Goal: Task Accomplishment & Management: Use online tool/utility

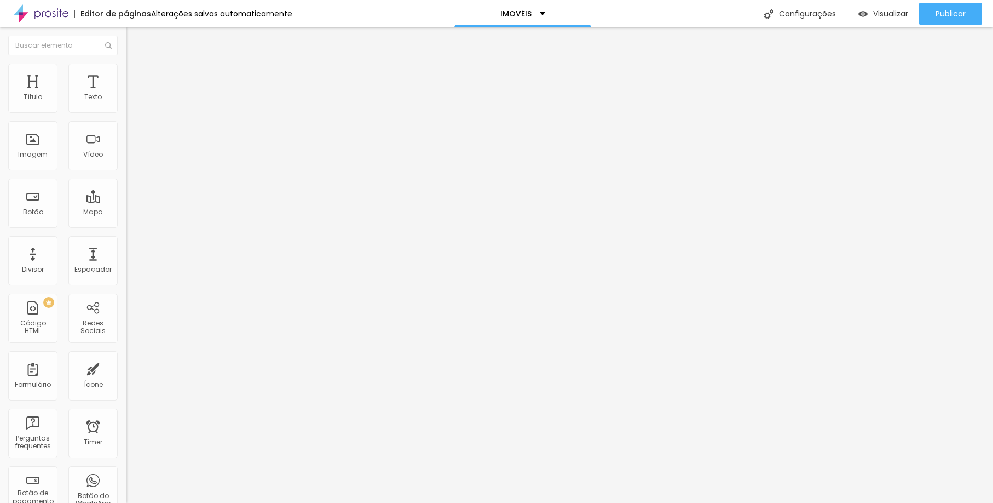
click at [126, 70] on li "Estilo" at bounding box center [189, 69] width 126 height 11
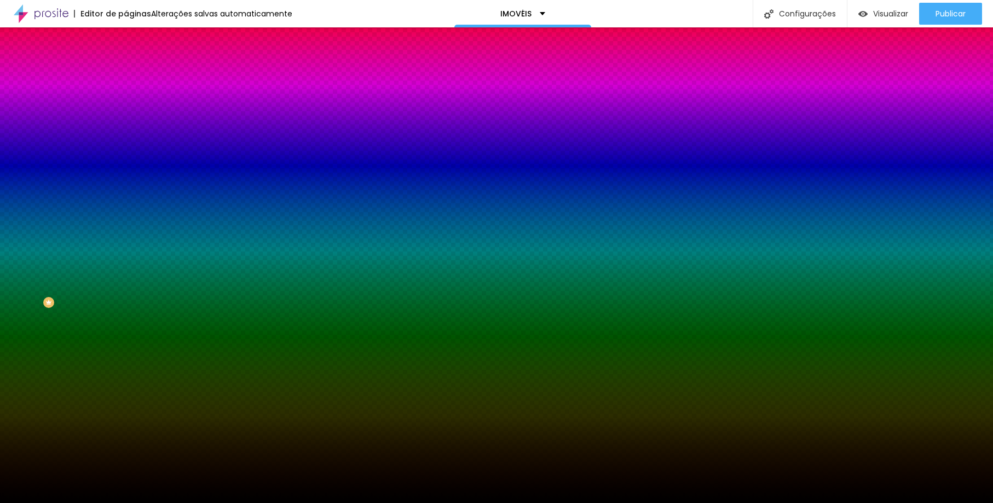
click at [126, 101] on span "Trocar imagem" at bounding box center [156, 95] width 60 height 9
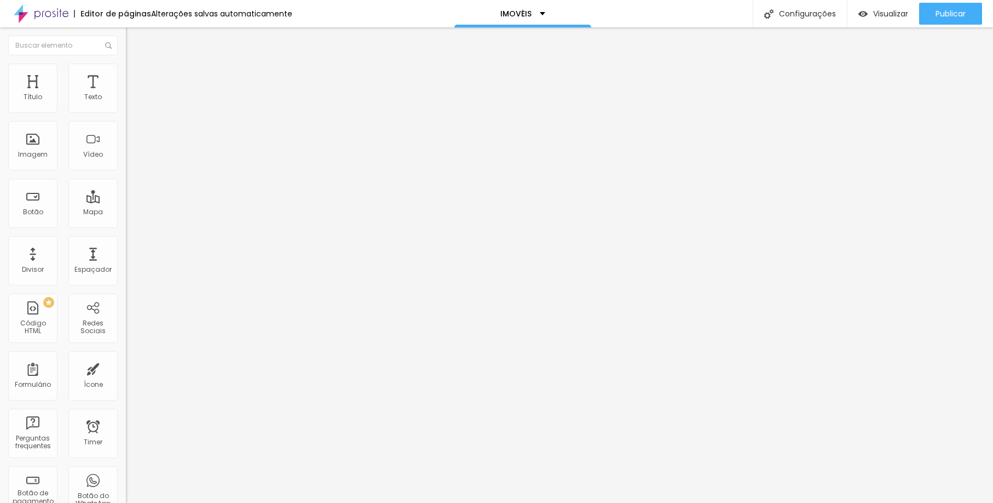
click at [126, 94] on span "Trocar imagem" at bounding box center [156, 89] width 60 height 9
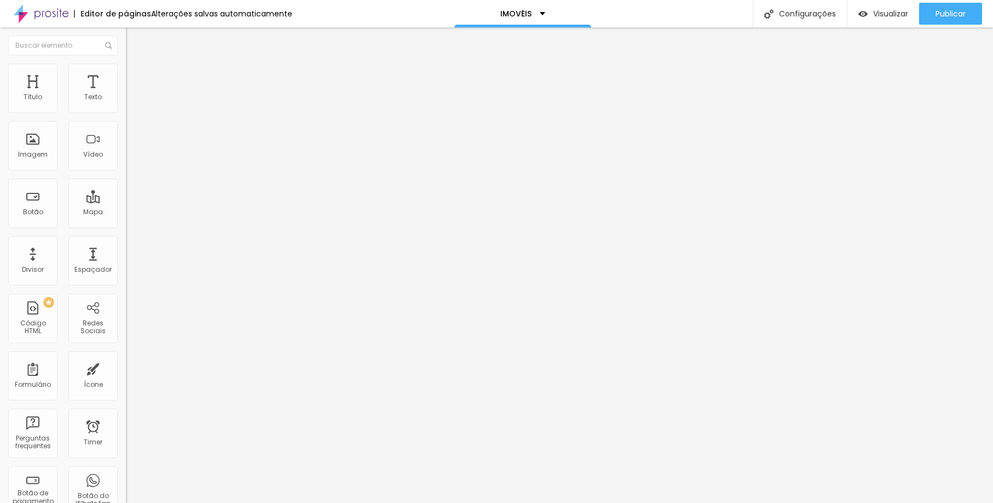
scroll to position [1653, 0]
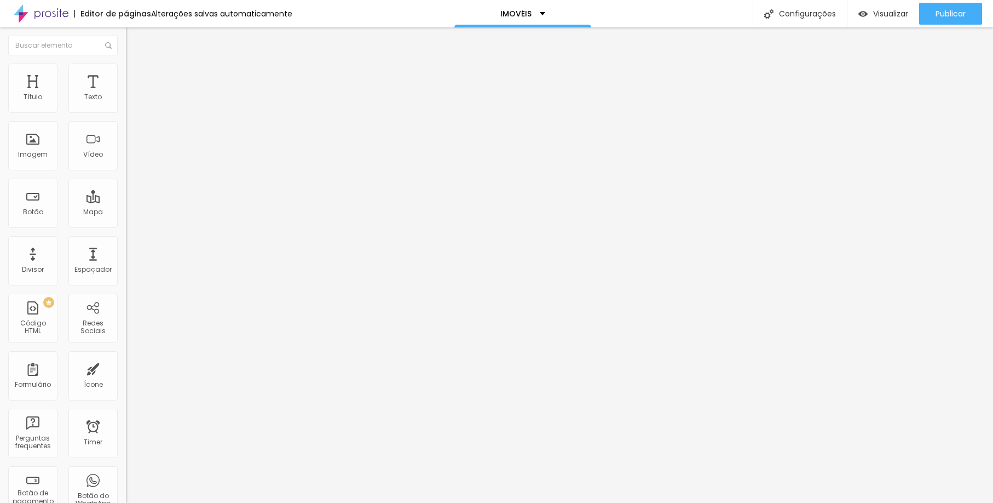
click at [126, 74] on li "Estilo" at bounding box center [189, 69] width 126 height 11
click at [136, 77] on span "Avançado" at bounding box center [154, 81] width 36 height 9
click at [126, 62] on img at bounding box center [131, 58] width 10 height 10
click at [126, 94] on span "Trocar imagem" at bounding box center [156, 89] width 60 height 9
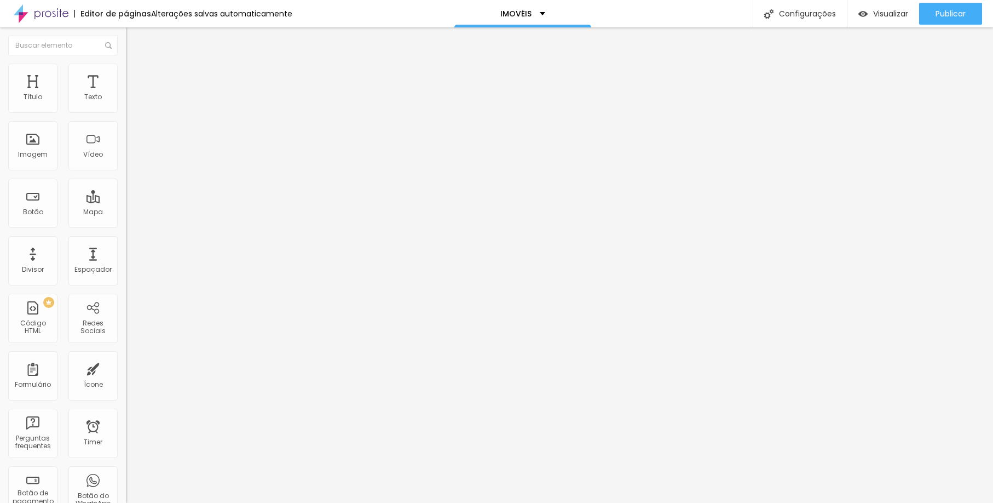
type input "19"
type input "18"
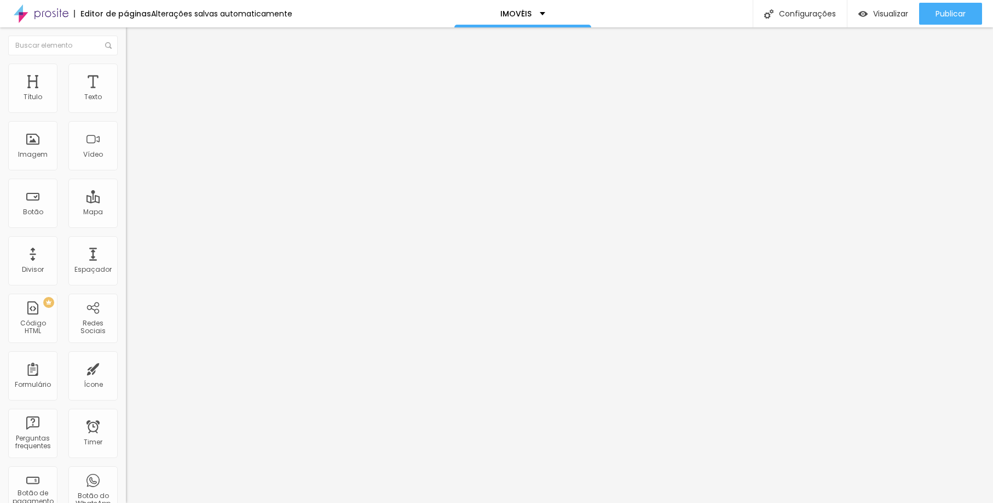
type input "18"
type input "19"
type input "20"
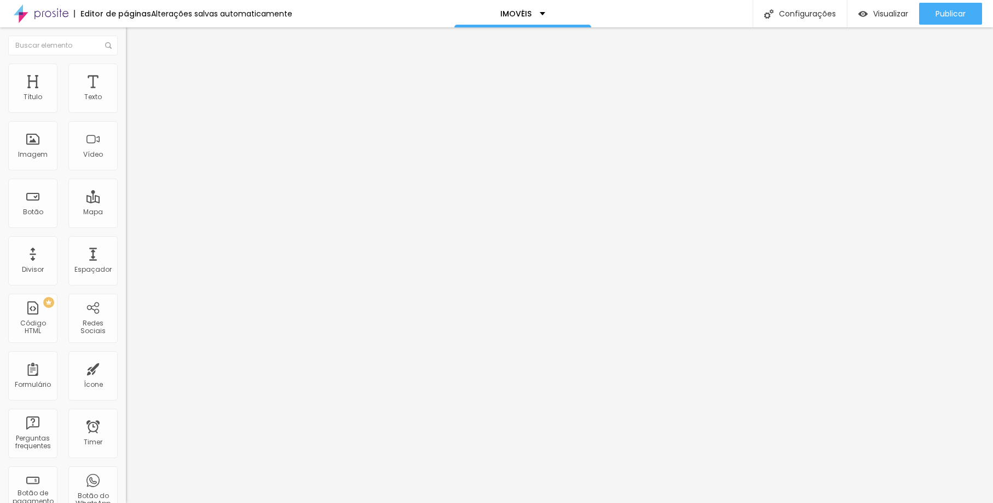
type input "21"
type input "20"
type input "21"
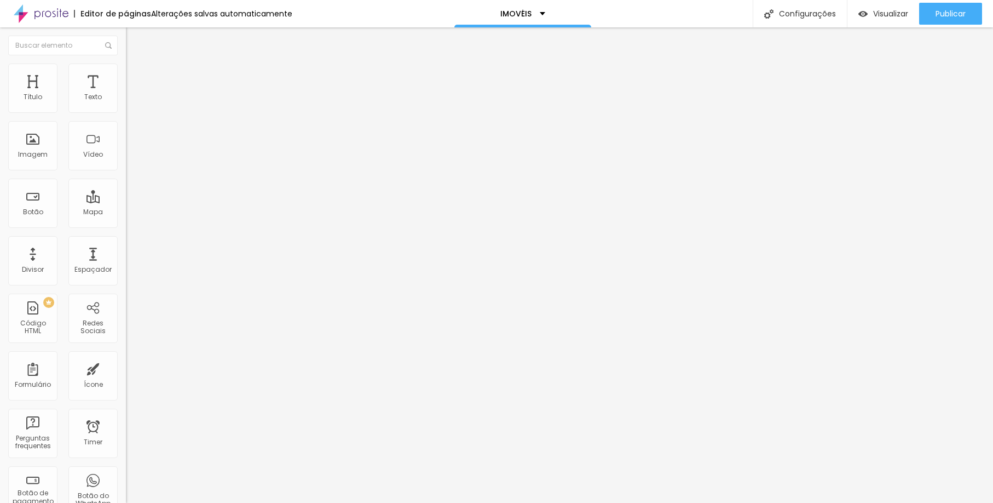
type input "21"
click at [126, 202] on input "range" at bounding box center [161, 206] width 71 height 9
type input "1.4"
type input "1.3"
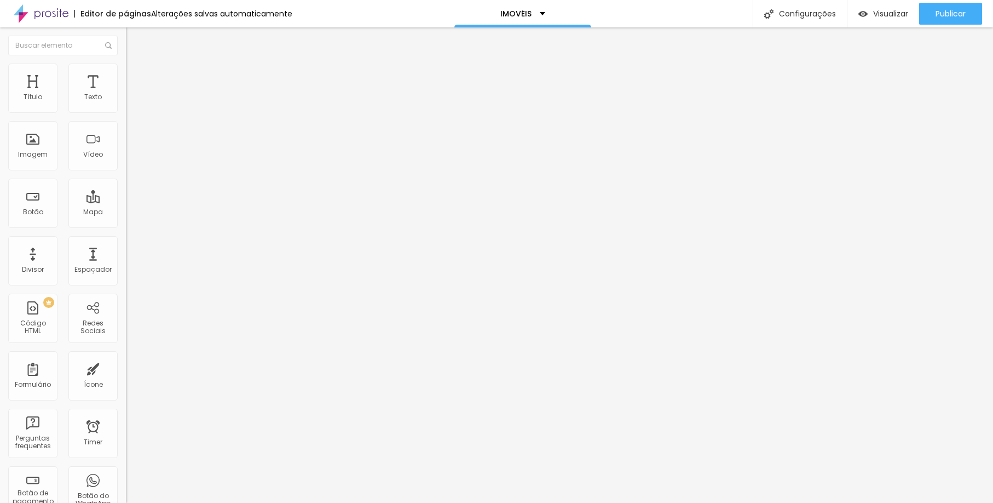
type input "1.3"
type input "1.2"
type input "1.3"
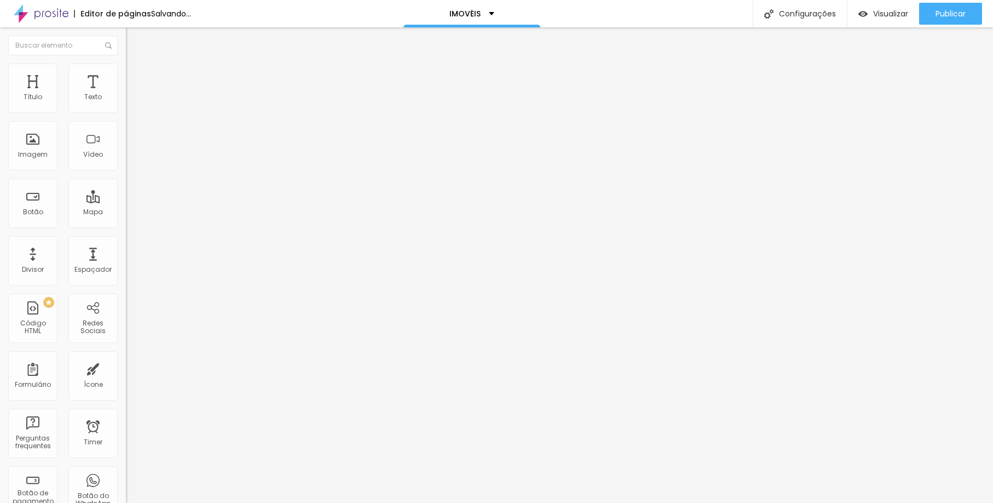
type input "1.4"
type input "1.5"
type input "1.4"
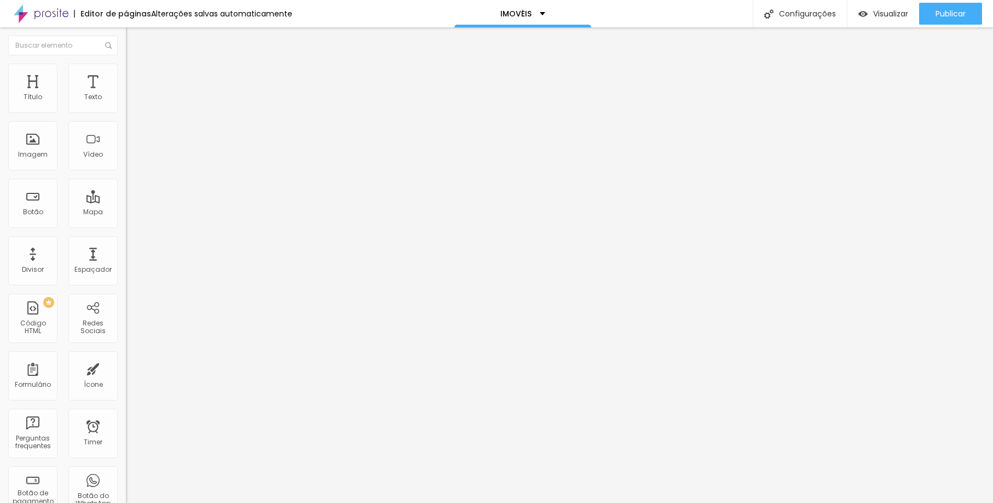
type input "1.4"
click at [126, 94] on span "Trocar imagem" at bounding box center [156, 89] width 60 height 9
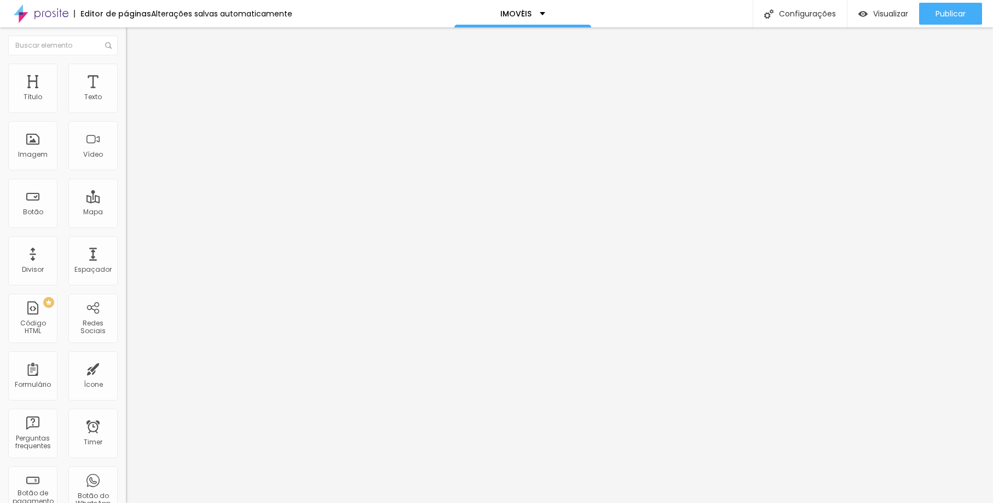
click at [126, 94] on span "Trocar imagem" at bounding box center [156, 89] width 60 height 9
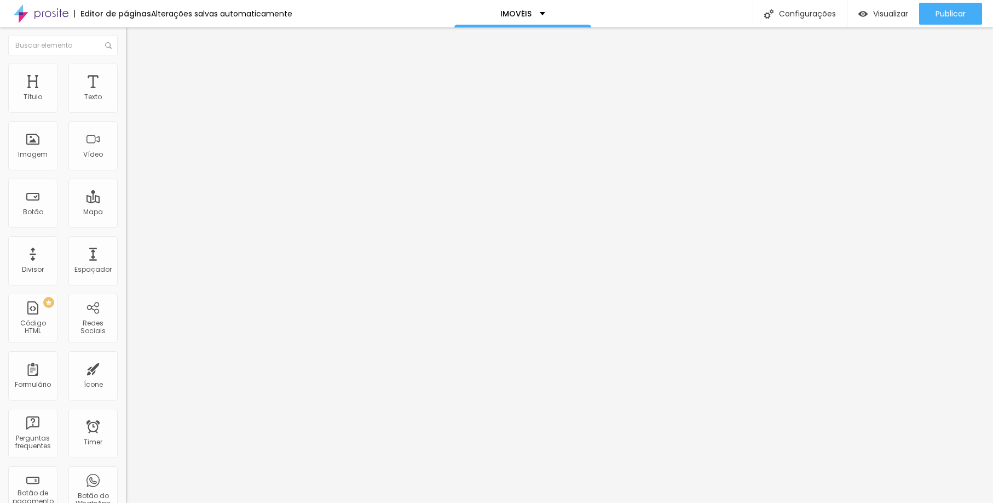
click at [938, 22] on div "Publicar" at bounding box center [951, 14] width 30 height 22
click at [136, 76] on span "Estilo" at bounding box center [144, 70] width 17 height 9
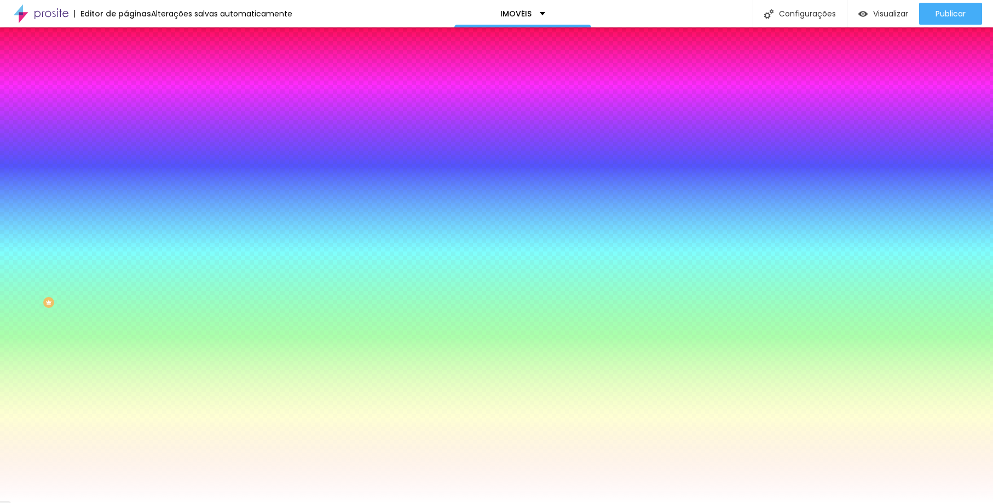
click at [136, 77] on span "Avançado" at bounding box center [154, 81] width 36 height 9
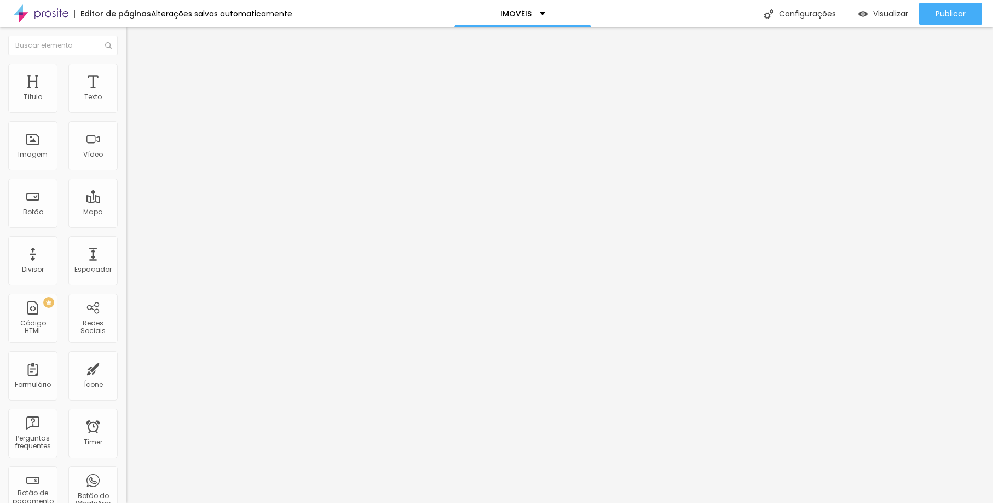
click at [126, 72] on li "Estilo" at bounding box center [189, 69] width 126 height 11
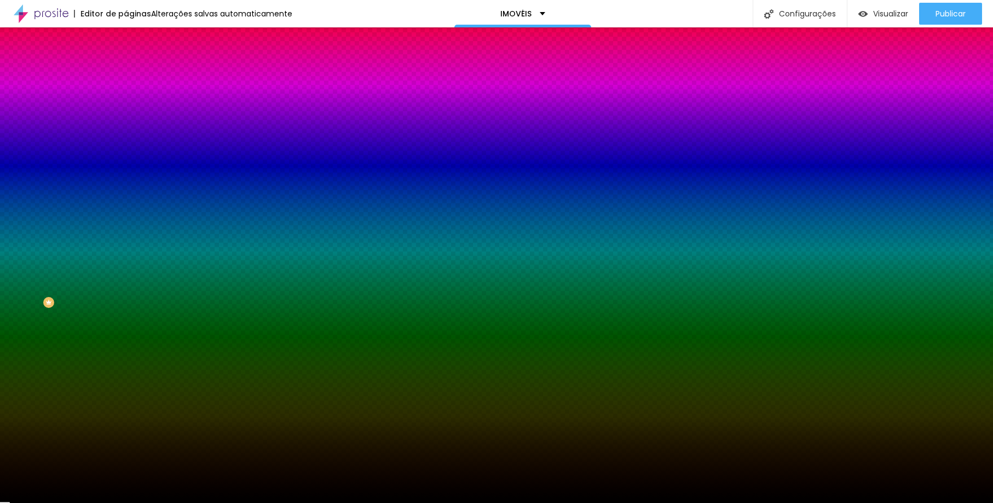
click at [186, 99] on img at bounding box center [189, 95] width 7 height 7
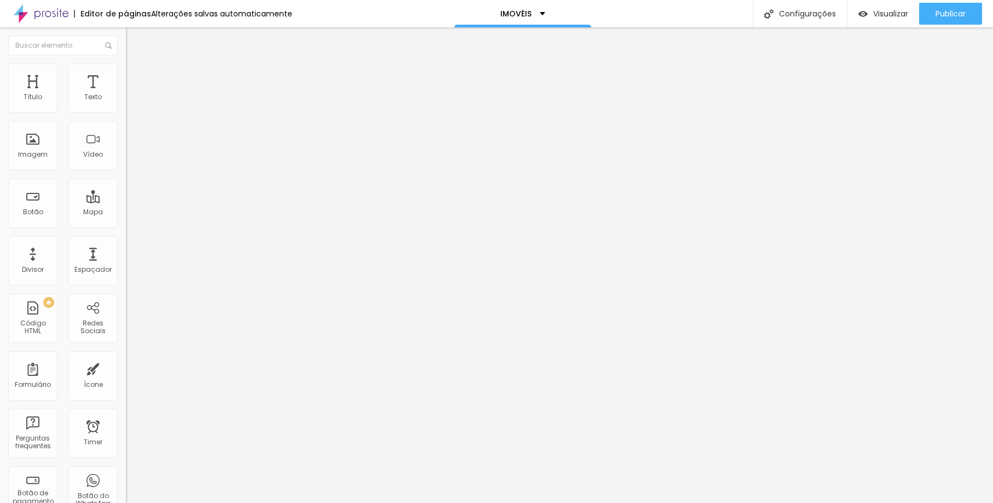
click at [126, 69] on li "Estilo" at bounding box center [189, 69] width 126 height 11
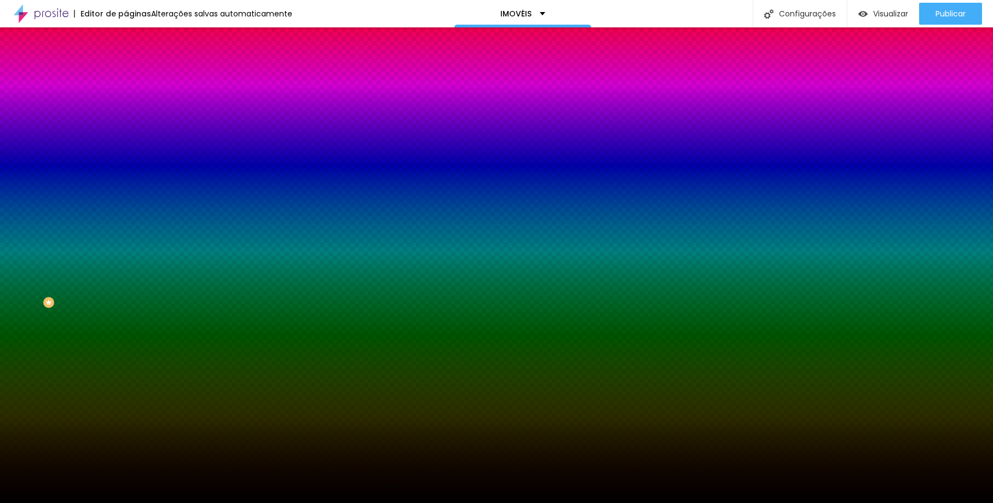
click at [186, 99] on img at bounding box center [189, 95] width 7 height 7
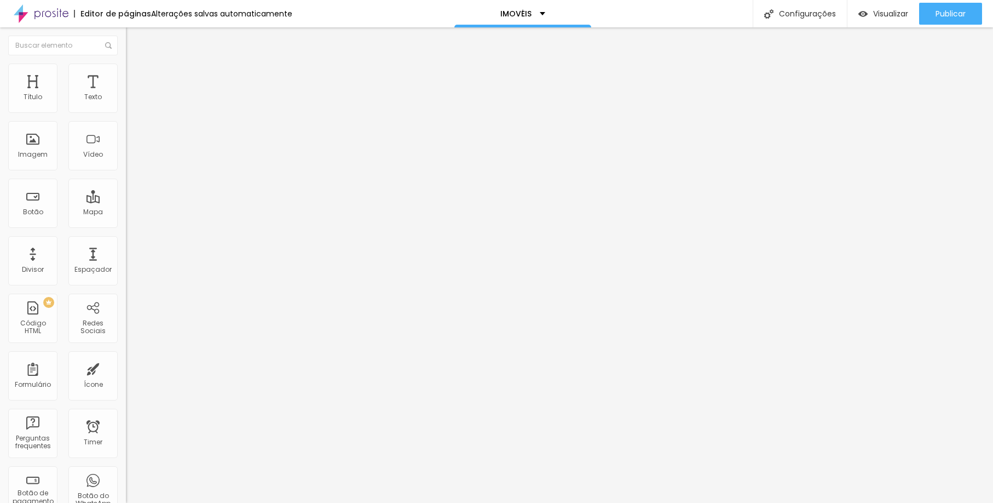
click at [136, 76] on span "Estilo" at bounding box center [144, 70] width 17 height 9
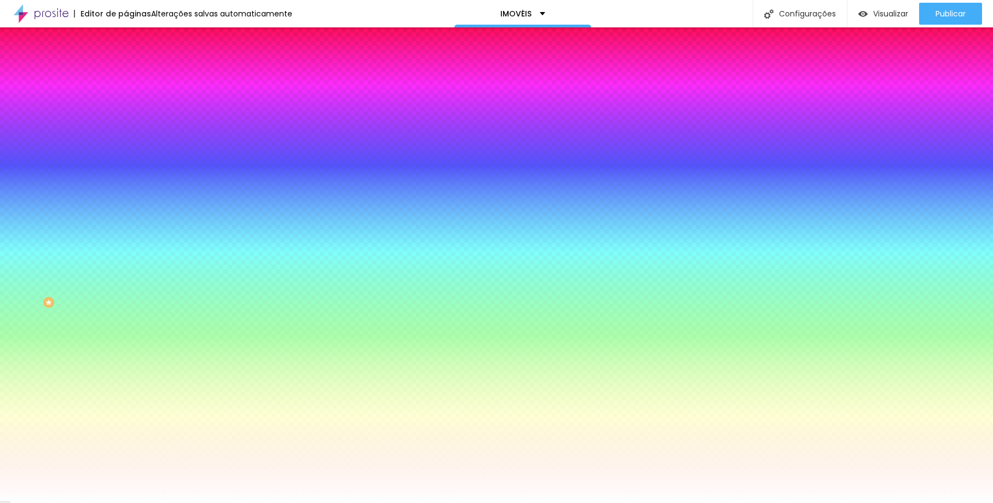
click at [126, 85] on ul "Conteúdo Estilo Avançado" at bounding box center [189, 69] width 126 height 33
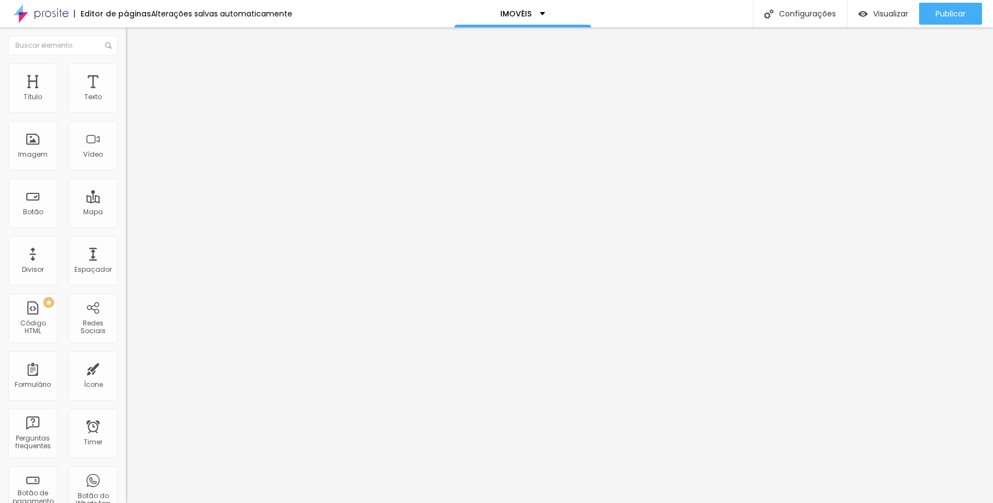
click at [126, 66] on img at bounding box center [131, 69] width 10 height 10
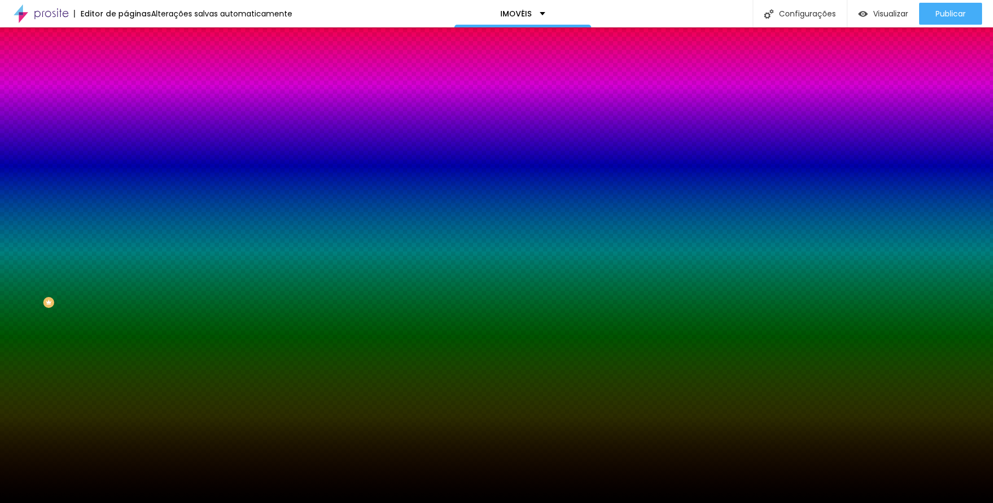
click at [186, 101] on span at bounding box center [189, 95] width 7 height 9
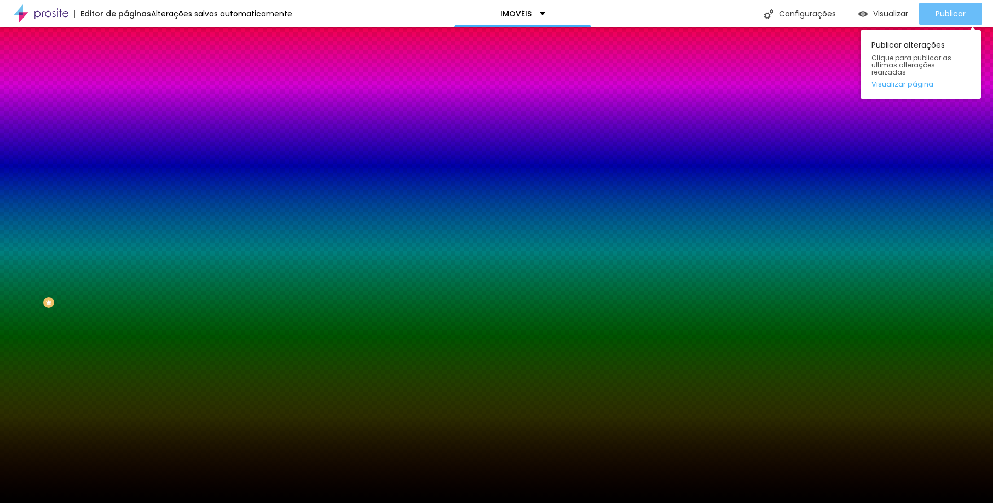
click at [930, 9] on button "Publicar" at bounding box center [950, 14] width 63 height 22
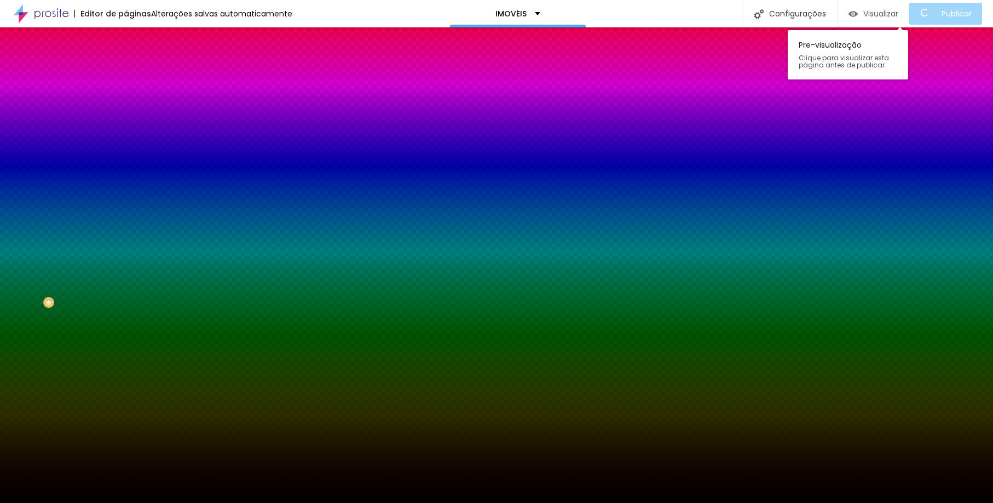
click at [881, 14] on span "Visualizar" at bounding box center [881, 13] width 35 height 9
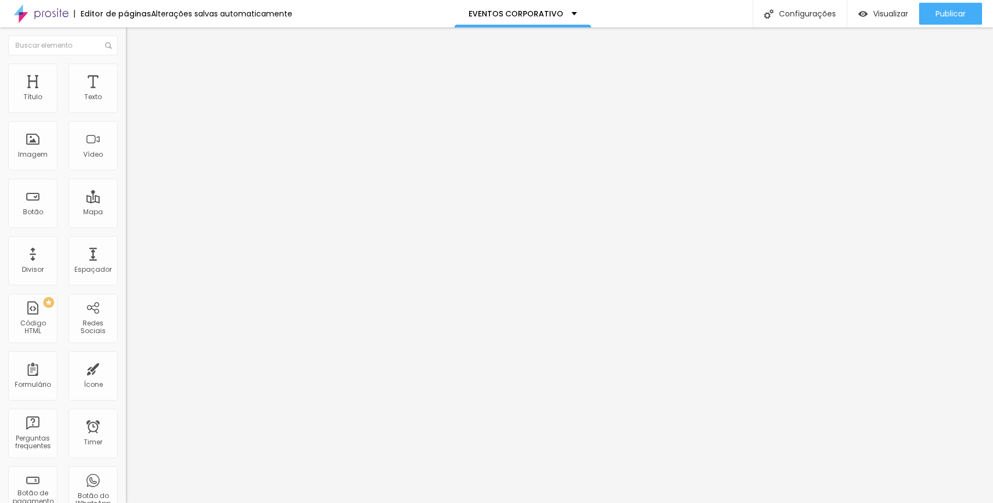
click at [136, 76] on span "Estilo" at bounding box center [144, 70] width 17 height 9
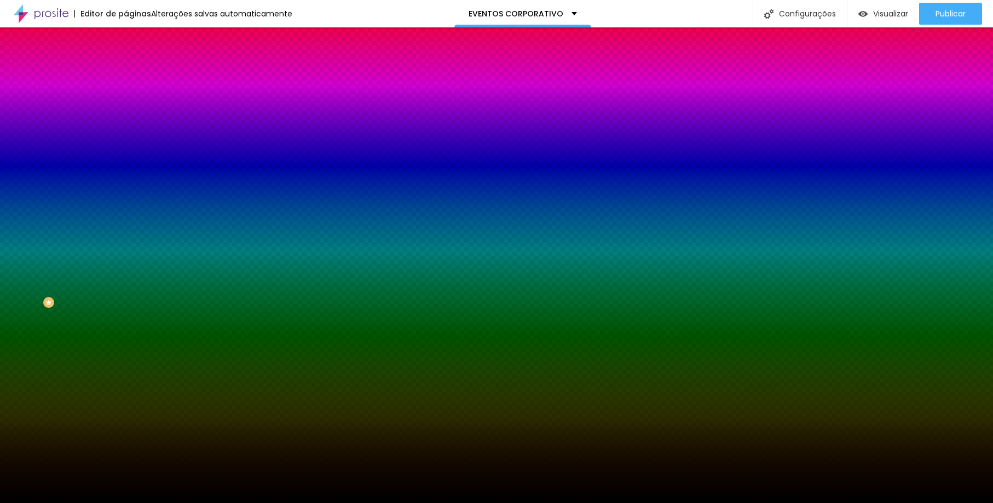
click at [126, 101] on span "Trocar imagem" at bounding box center [156, 95] width 60 height 9
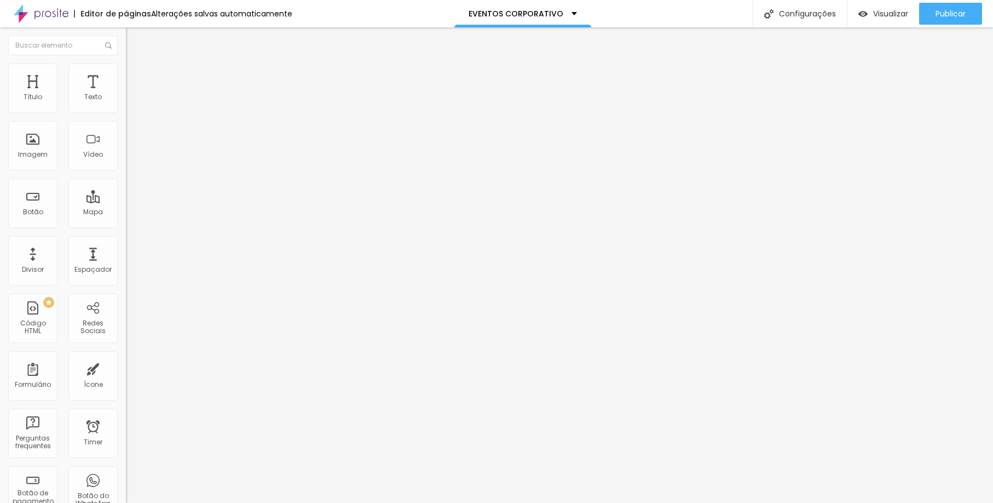
click at [126, 94] on span "Trocar imagem" at bounding box center [156, 89] width 60 height 9
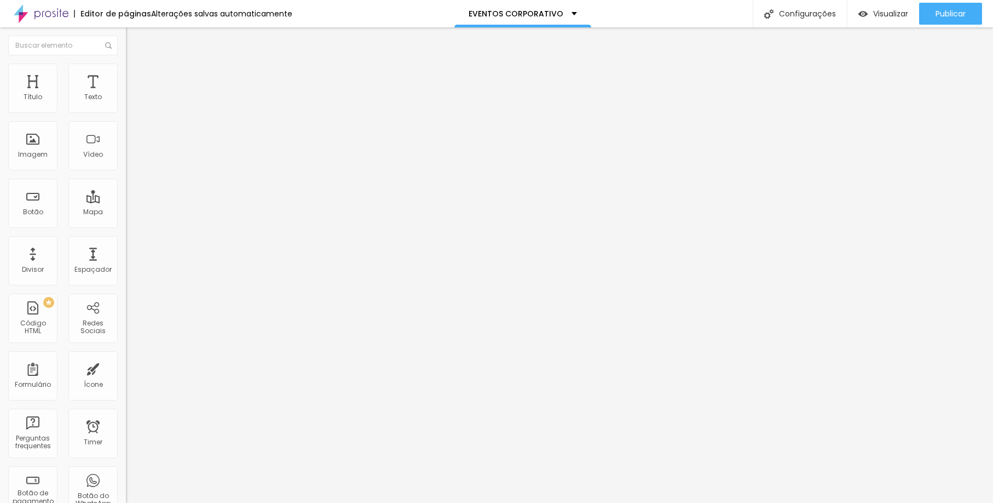
scroll to position [1061, 0]
click at [126, 94] on span "Trocar imagem" at bounding box center [156, 89] width 60 height 9
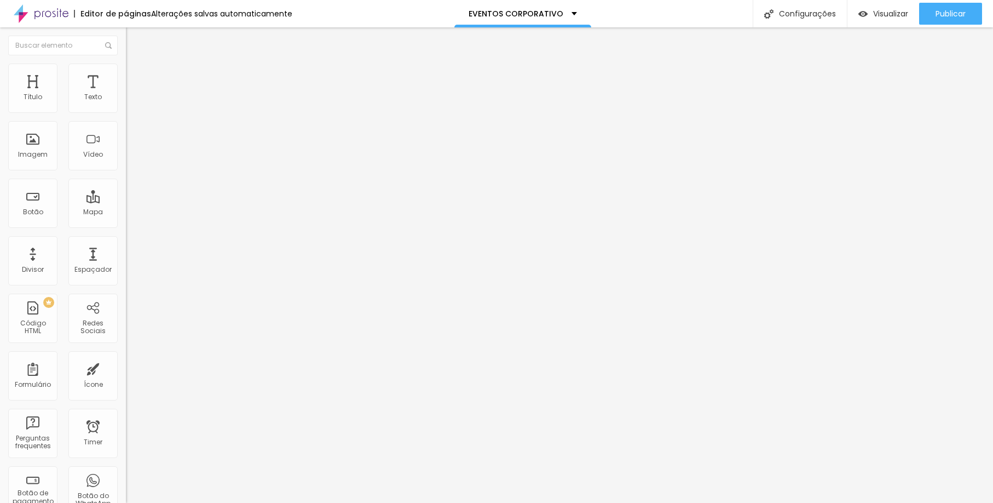
click at [126, 94] on span "Trocar imagem" at bounding box center [156, 89] width 60 height 9
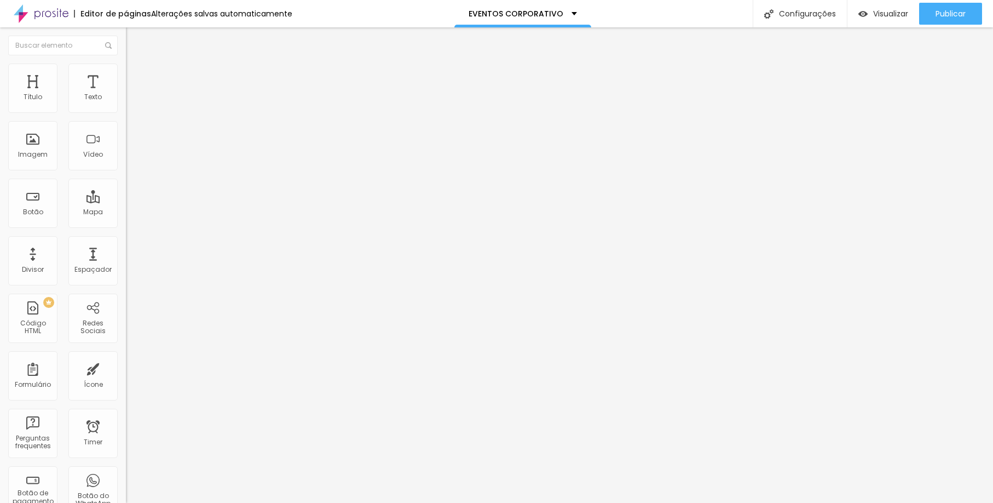
click at [126, 94] on span "Trocar imagem" at bounding box center [156, 89] width 60 height 9
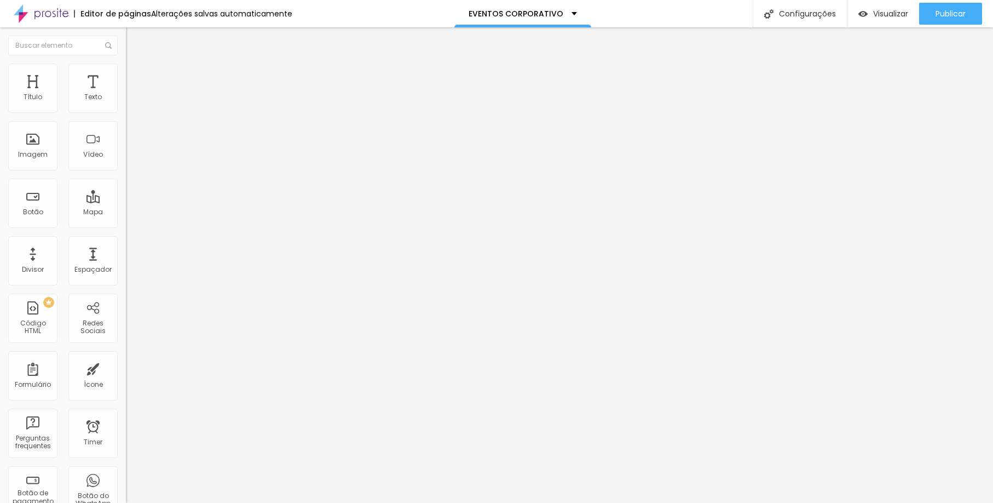
scroll to position [185, 0]
click at [136, 73] on span "Estilo" at bounding box center [144, 70] width 17 height 9
click at [126, 75] on ul "Conteúdo Estilo Avançado" at bounding box center [189, 69] width 126 height 33
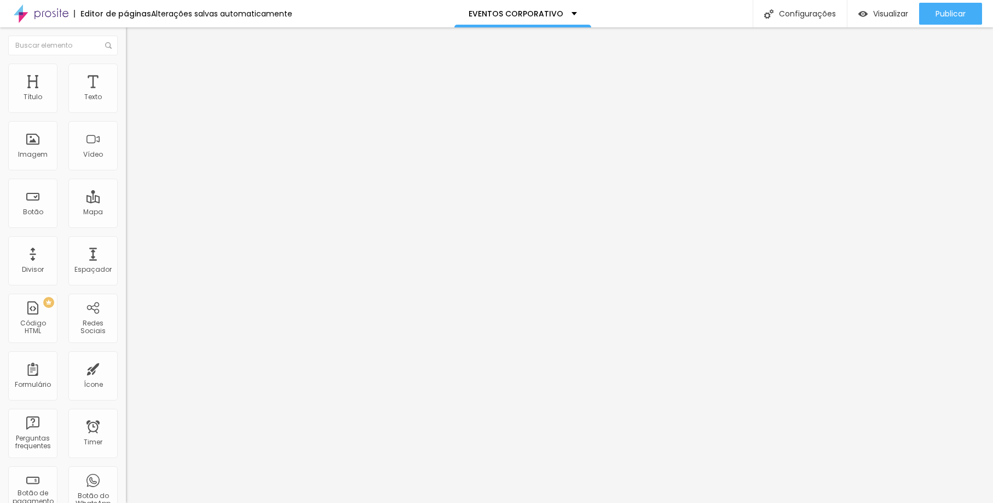
click at [136, 65] on span "Conteúdo" at bounding box center [153, 59] width 34 height 9
click at [126, 171] on span "1:1 Quadrado" at bounding box center [147, 166] width 43 height 9
click at [126, 185] on span "Padrão" at bounding box center [138, 179] width 25 height 9
click at [126, 171] on span "4:3 Padrão" at bounding box center [144, 166] width 36 height 9
click at [126, 200] on div "Proporção 4:3 Padrão Cinema 16:9 Padrão 4:3 Quadrado 1:1 Original" at bounding box center [189, 178] width 126 height 43
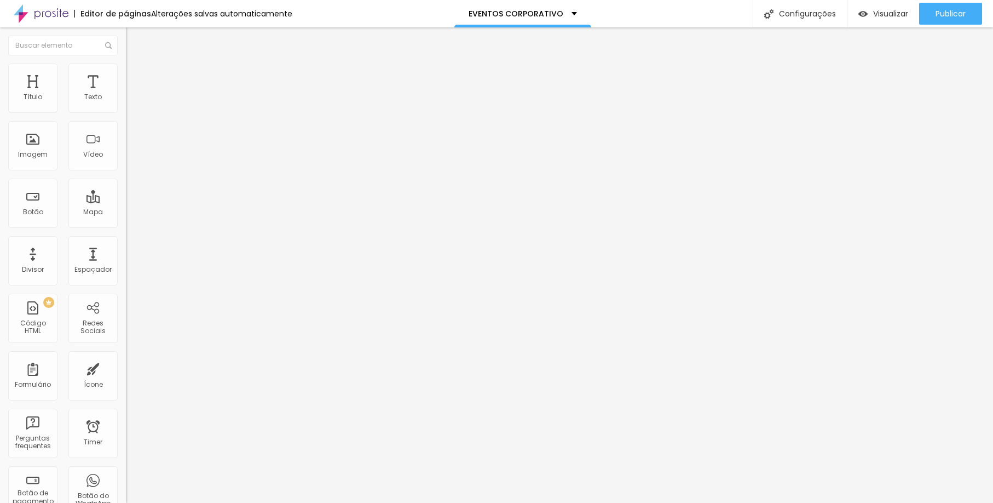
click at [126, 171] on span "4:3 Padrão" at bounding box center [144, 166] width 36 height 9
click at [126, 178] on span "Cinema" at bounding box center [139, 173] width 27 height 9
click at [126, 202] on span "Original" at bounding box center [139, 196] width 26 height 9
click at [136, 76] on span "Estilo" at bounding box center [144, 70] width 17 height 9
click at [136, 65] on span "Conteúdo" at bounding box center [153, 59] width 34 height 9
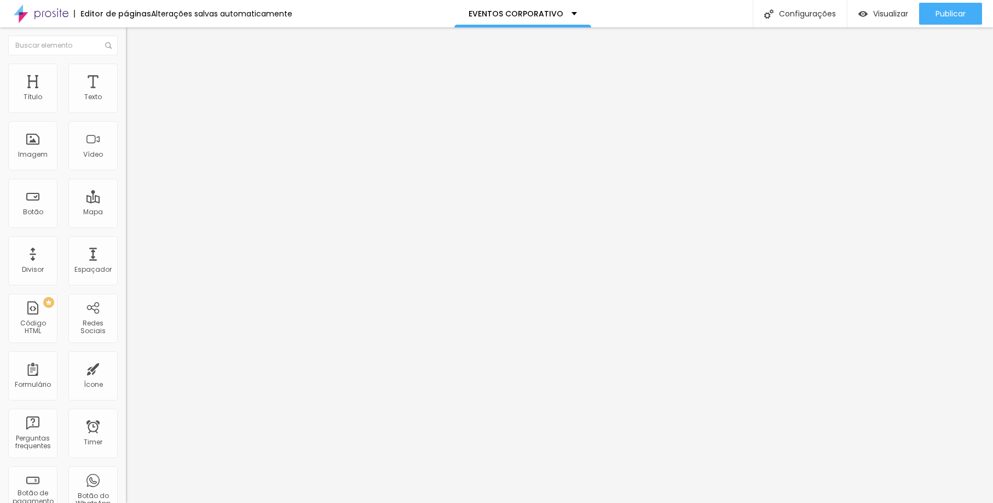
click at [126, 200] on div "Proporção Original Cinema 16:9 Padrão 4:3 Quadrado 1:1 Original" at bounding box center [189, 178] width 126 height 43
click at [126, 171] on span "Original" at bounding box center [139, 166] width 26 height 9
click at [126, 178] on span "Cinema" at bounding box center [139, 173] width 27 height 9
click at [126, 74] on ul "Conteúdo Estilo Avançado" at bounding box center [189, 69] width 126 height 33
click at [136, 75] on span "Estilo" at bounding box center [144, 70] width 17 height 9
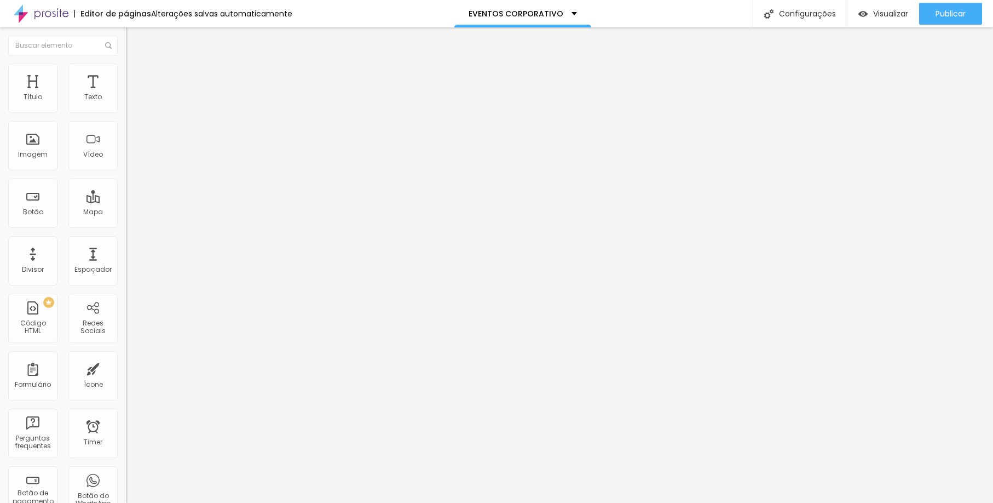
click at [126, 64] on li "Conteúdo" at bounding box center [189, 58] width 126 height 11
click at [126, 200] on div "Proporção 16:9 Cinema Cinema 16:9 Padrão 4:3 Quadrado 1:1 Original" at bounding box center [189, 178] width 126 height 43
click at [126, 171] on span "16:9 Cinema" at bounding box center [147, 166] width 42 height 9
click at [126, 188] on span "Padrão" at bounding box center [138, 183] width 25 height 9
click at [126, 65] on img at bounding box center [131, 69] width 10 height 10
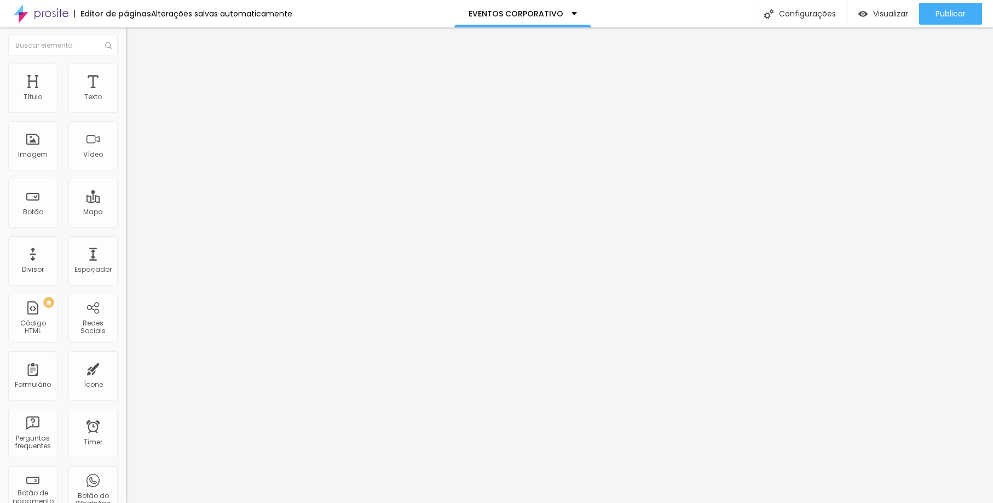
type input "90"
type input "85"
type input "75"
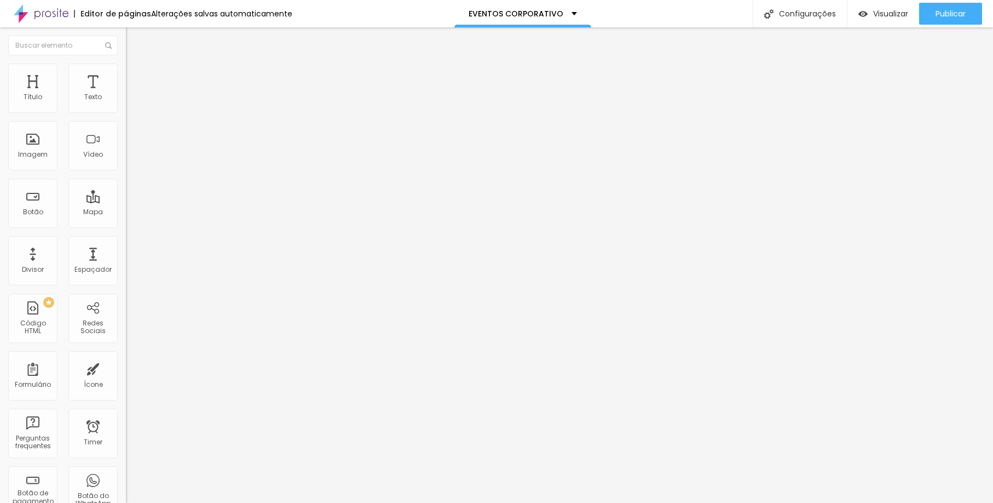
type input "75"
type input "70"
type input "55"
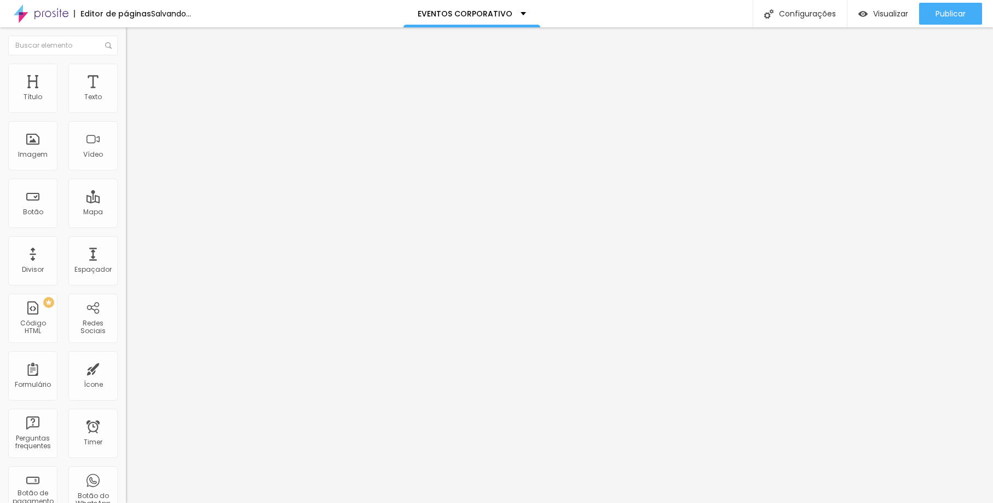
type input "50"
type input "55"
type input "65"
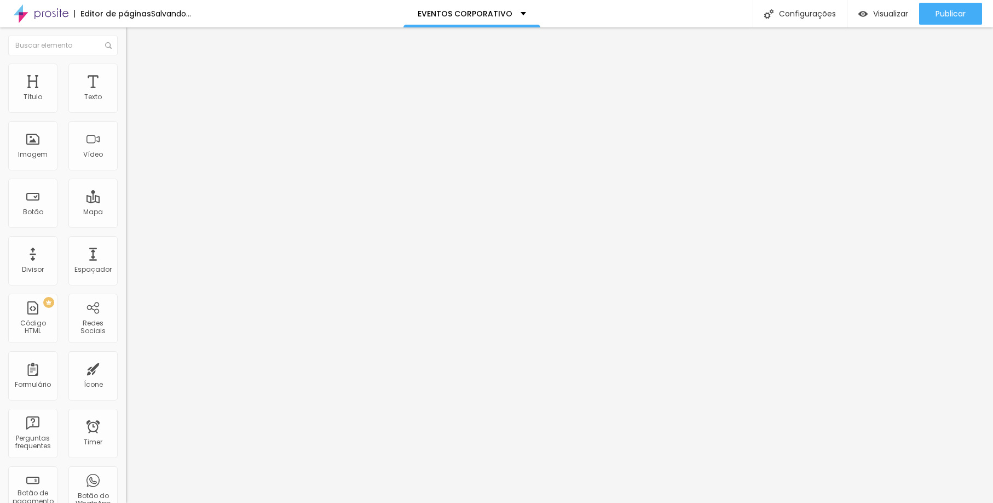
type input "65"
type input "95"
type input "100"
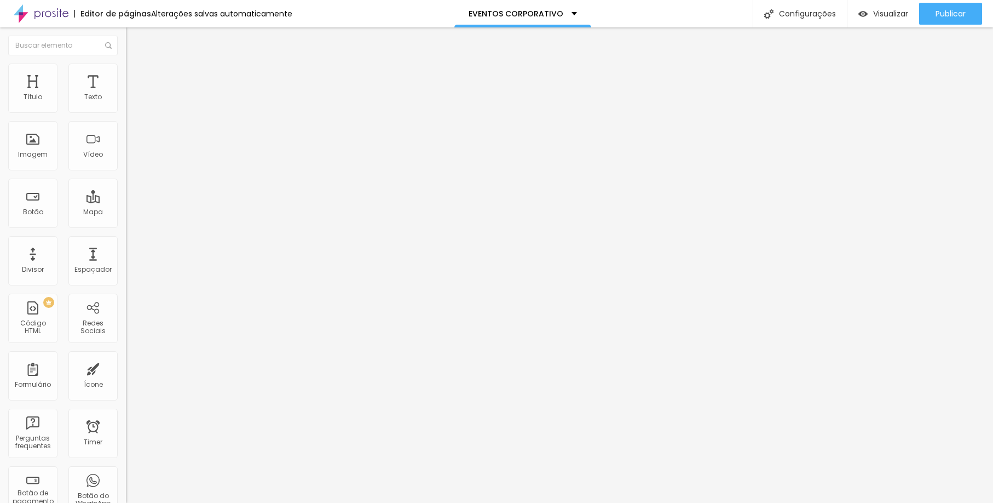
drag, startPoint x: 105, startPoint y: 120, endPoint x: 131, endPoint y: 126, distance: 27.0
click at [131, 126] on div "Título Texto Imagem Vídeo Botão Mapa Divisor Espaçador PREMIUM Código HTML Rede…" at bounding box center [496, 264] width 993 height 475
click at [126, 82] on li "Avançado" at bounding box center [189, 79] width 126 height 11
click at [136, 77] on span "Avançado" at bounding box center [154, 81] width 36 height 9
click at [136, 75] on span "Estilo" at bounding box center [144, 70] width 17 height 9
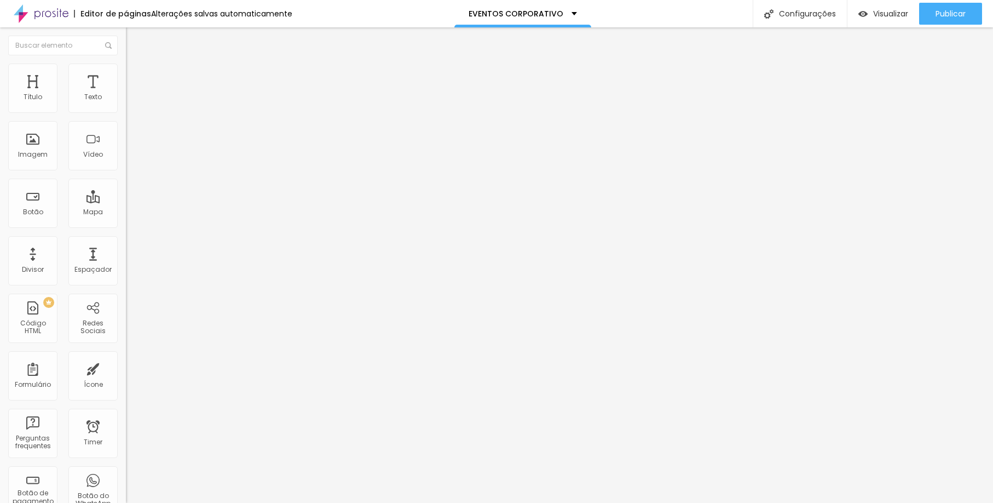
click at [126, 64] on li "Conteúdo" at bounding box center [189, 58] width 126 height 11
click at [126, 171] on span "4:3 Padrão" at bounding box center [144, 166] width 36 height 9
click at [126, 194] on div "Quadrado 1:1" at bounding box center [189, 190] width 126 height 7
click at [126, 177] on div "Cinema 16:9" at bounding box center [189, 173] width 126 height 7
click at [126, 74] on ul "Conteúdo Estilo Avançado" at bounding box center [189, 69] width 126 height 33
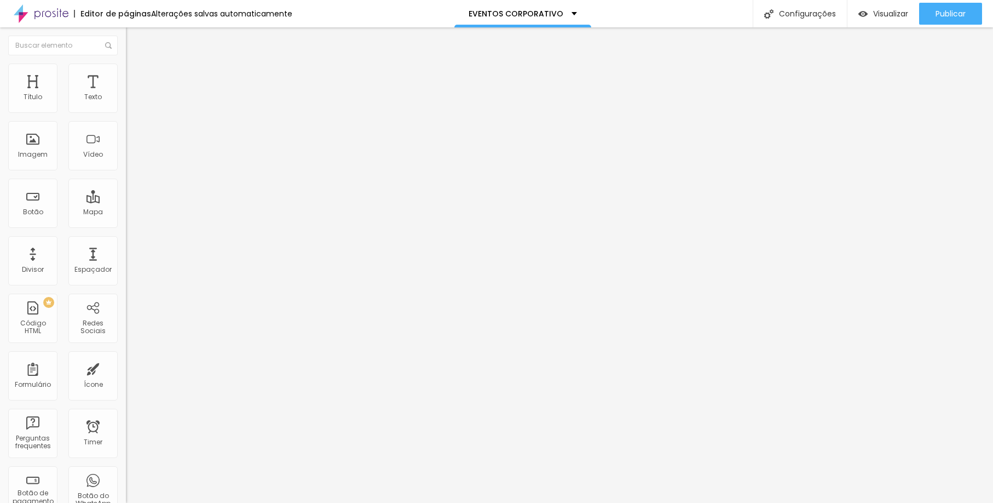
click at [126, 72] on li "Estilo" at bounding box center [189, 69] width 126 height 11
click at [136, 77] on span "Avançado" at bounding box center [154, 81] width 36 height 9
